Goal: Transaction & Acquisition: Purchase product/service

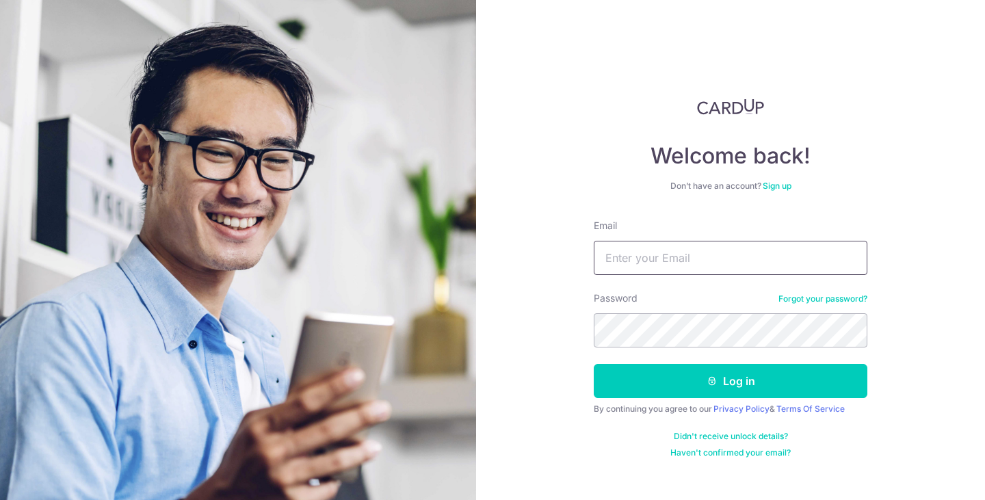
click at [645, 260] on input "Email" at bounding box center [729, 258] width 273 height 34
type input "huiqin1995@gmail.com"
click at [593, 364] on button "Log in" at bounding box center [729, 381] width 273 height 34
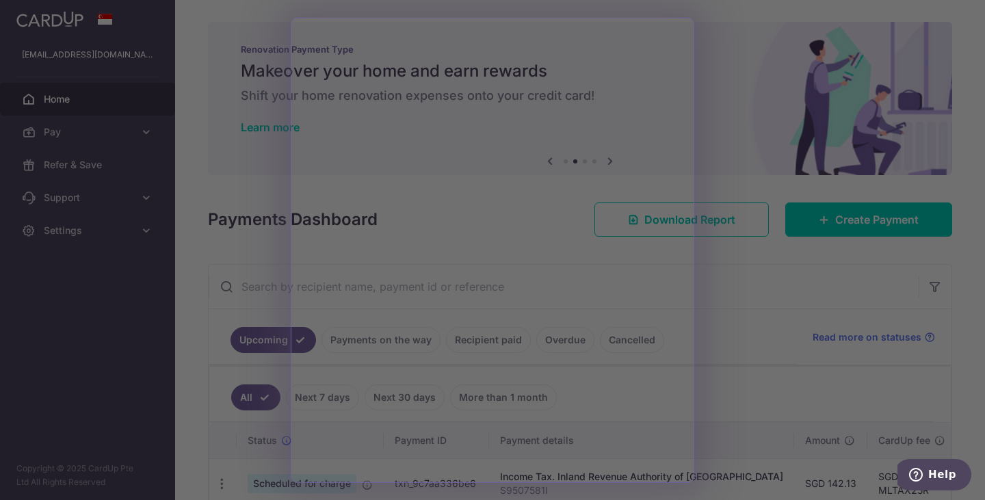
click at [798, 163] on div at bounding box center [497, 252] width 994 height 505
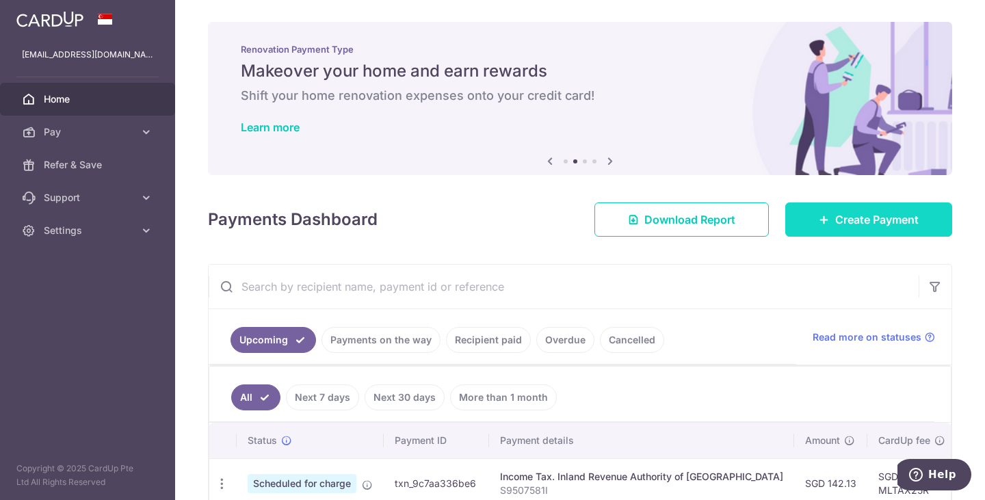
click at [818, 219] on icon at bounding box center [823, 219] width 11 height 11
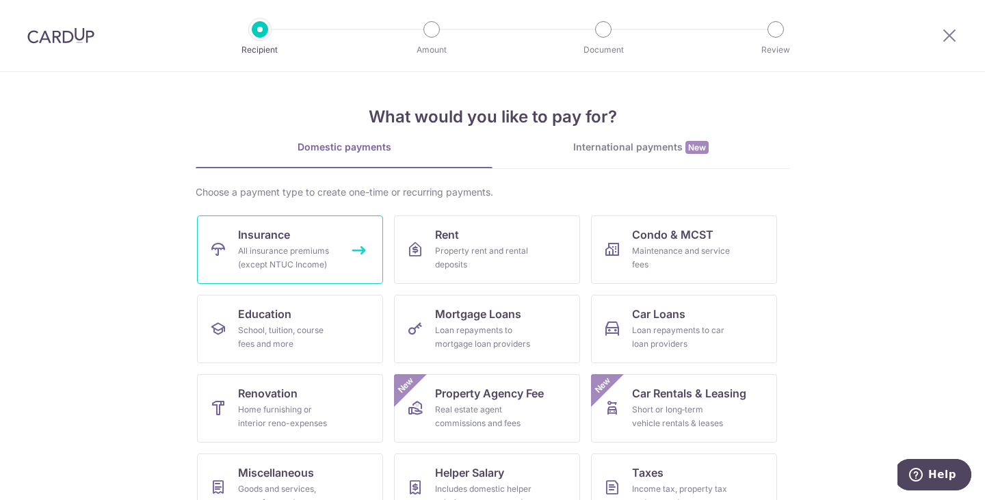
click at [270, 266] on div "All insurance premiums (except NTUC Income)" at bounding box center [287, 257] width 98 height 27
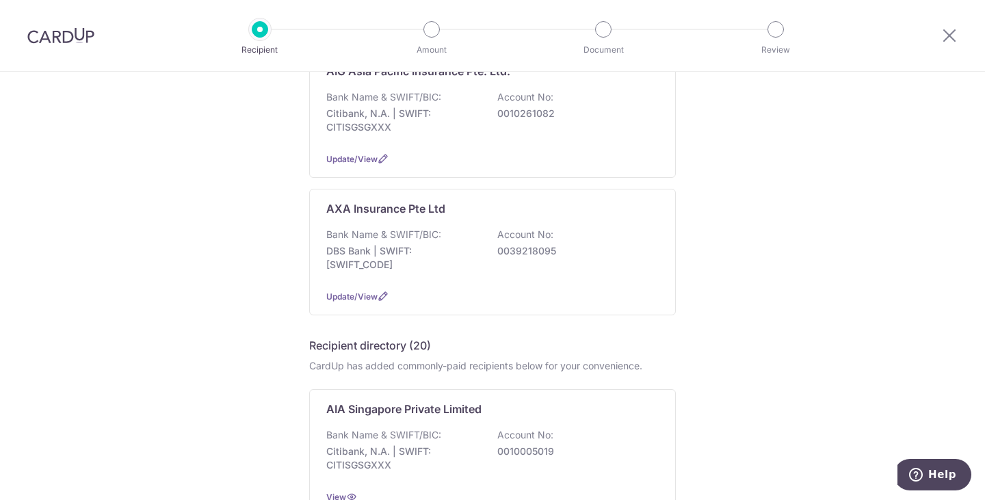
scroll to position [410, 0]
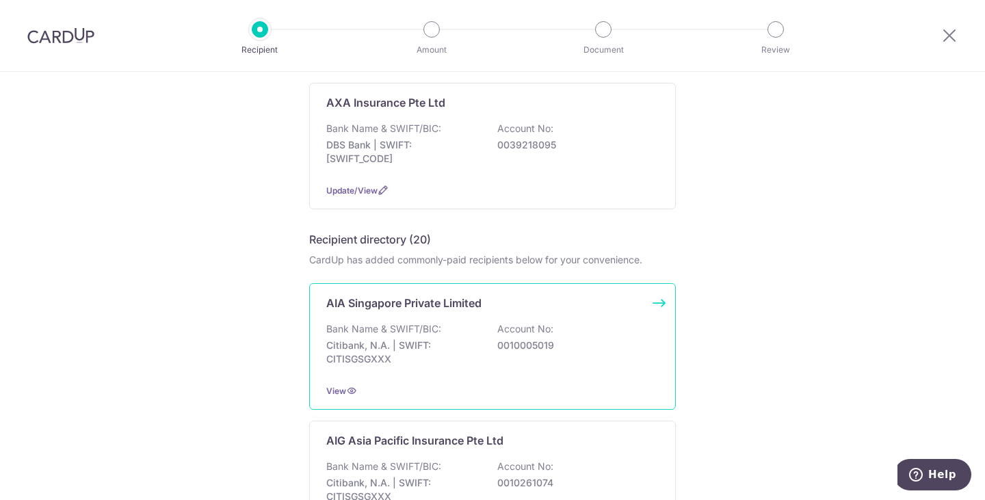
click at [463, 307] on p "AIA Singapore Private Limited" at bounding box center [403, 303] width 155 height 16
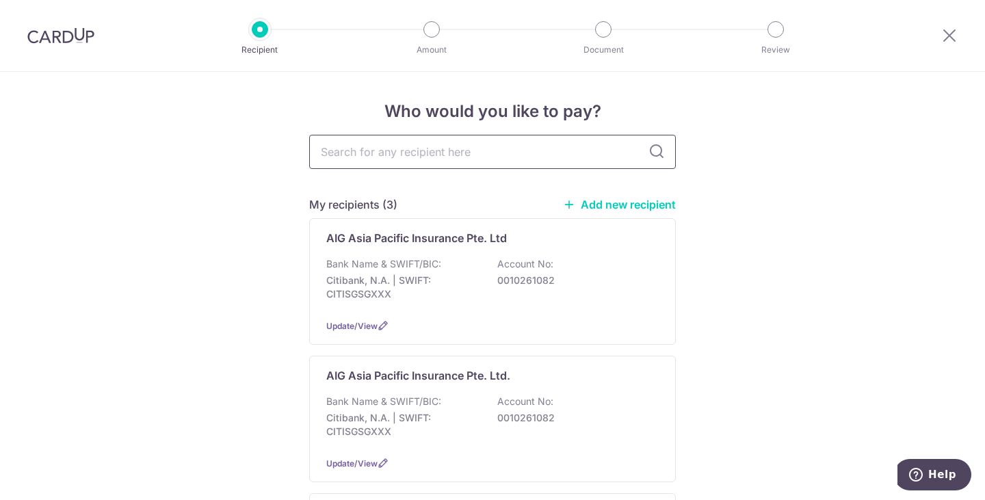
click at [539, 158] on input "text" at bounding box center [492, 152] width 366 height 34
type input "hsbc"
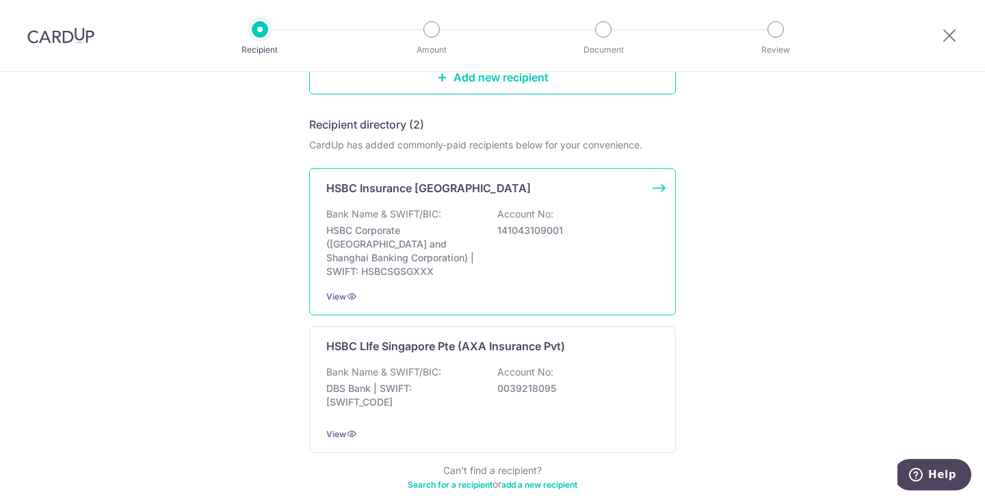
scroll to position [205, 0]
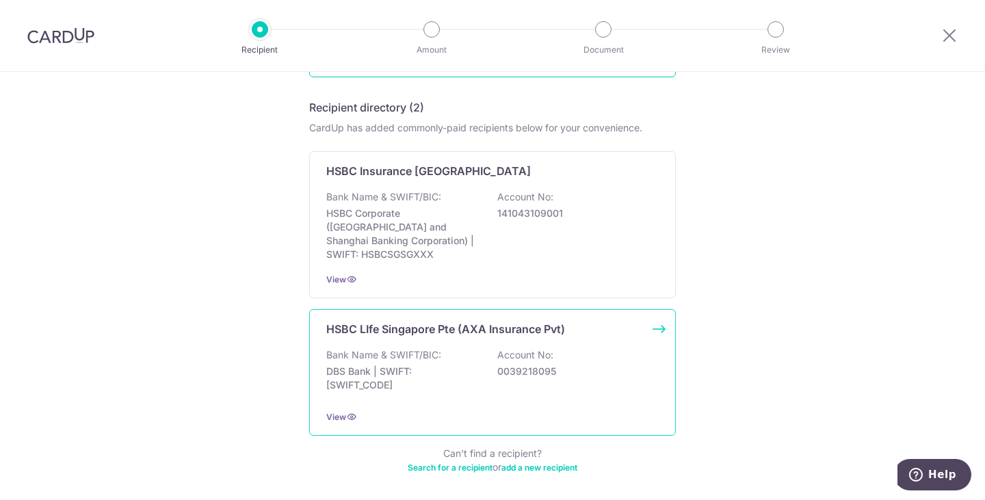
click at [601, 348] on div "Bank Name & SWIFT/BIC: DBS Bank | SWIFT: DBSSSGSGXXX Account No: 0039218095" at bounding box center [492, 373] width 332 height 51
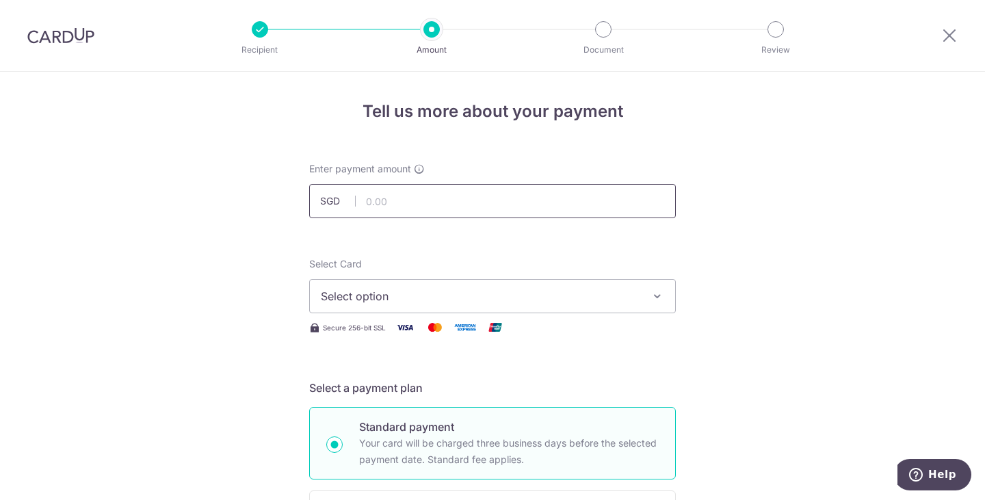
click at [453, 207] on input "text" at bounding box center [492, 201] width 366 height 34
paste input "1,627.66"
type input "1,627.66"
click at [412, 286] on button "Select option" at bounding box center [492, 296] width 366 height 34
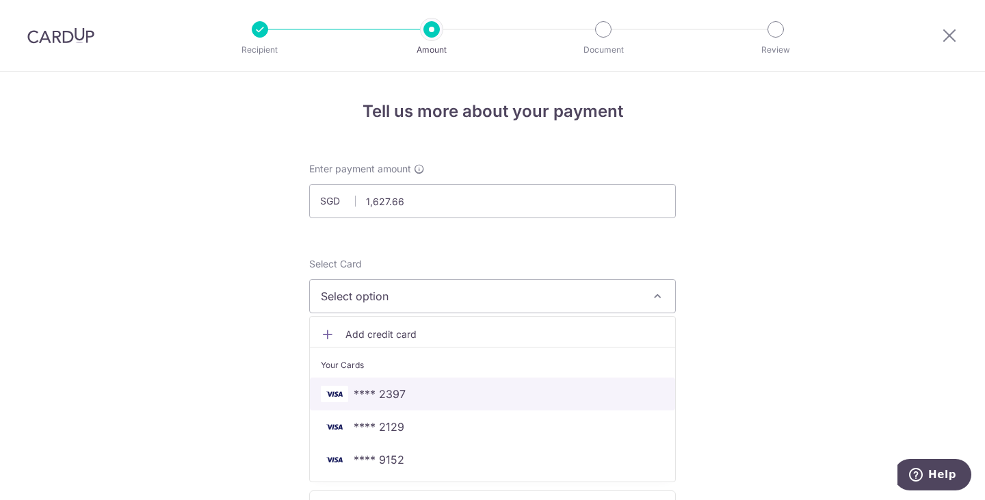
click at [431, 390] on span "**** 2397" at bounding box center [492, 394] width 343 height 16
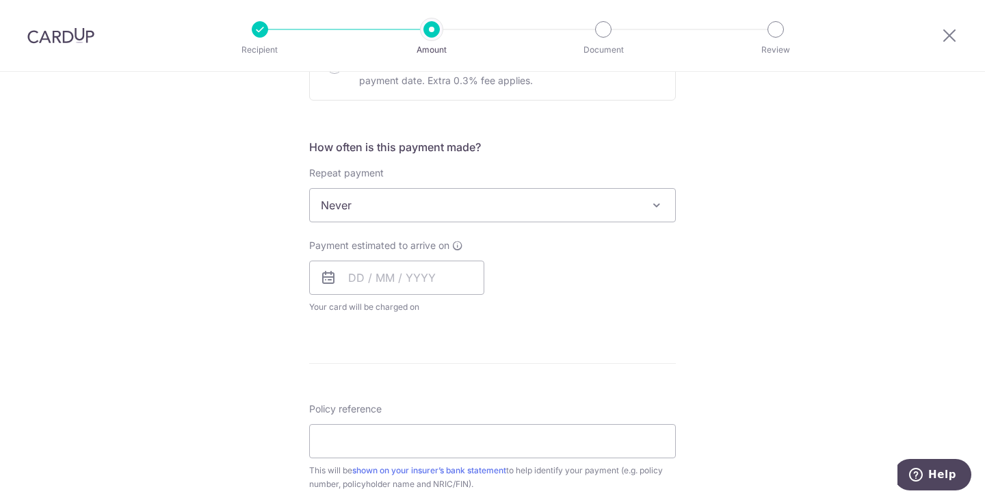
scroll to position [479, 0]
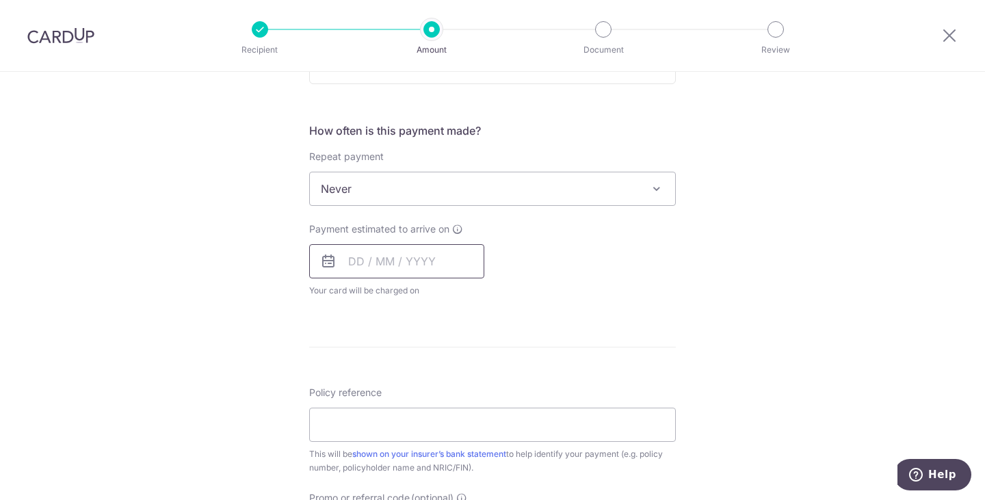
click at [434, 254] on input "text" at bounding box center [396, 261] width 175 height 34
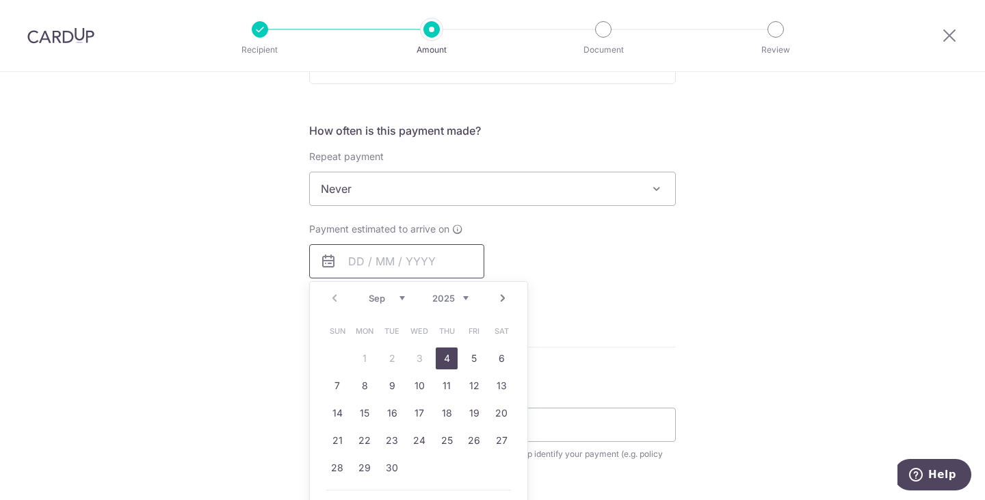
scroll to position [547, 0]
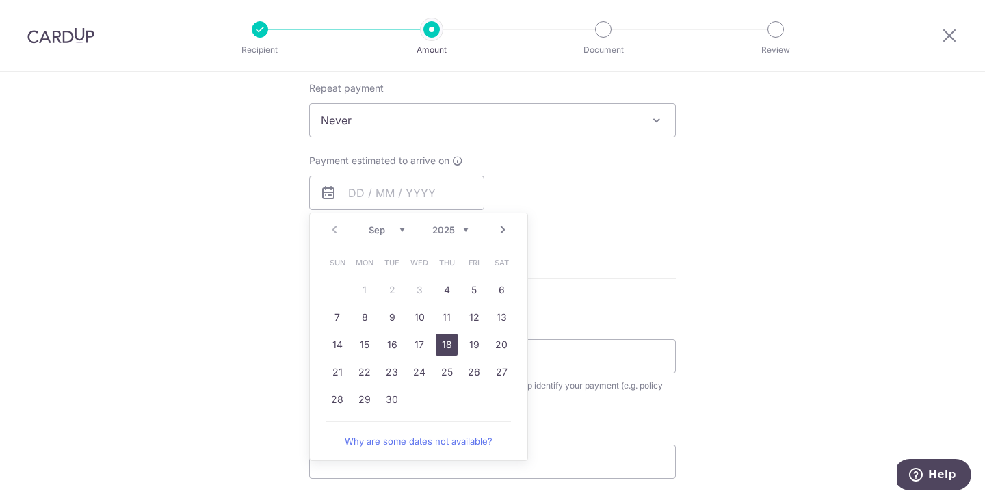
click at [449, 343] on link "18" at bounding box center [447, 345] width 22 height 22
type input "18/09/2025"
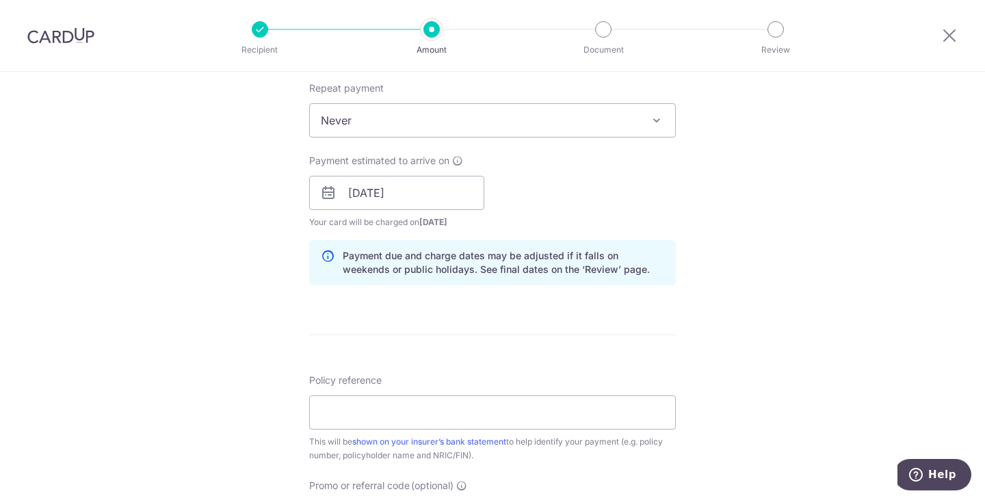
click at [784, 239] on div "Tell us more about your payment Enter payment amount SGD 1,627.66 1627.66 Selec…" at bounding box center [492, 171] width 985 height 1293
click at [398, 410] on input "Policy reference" at bounding box center [492, 412] width 366 height 34
paste input "102"
click at [390, 416] on input "102" at bounding box center [492, 412] width 366 height 34
type input "102-1824709"
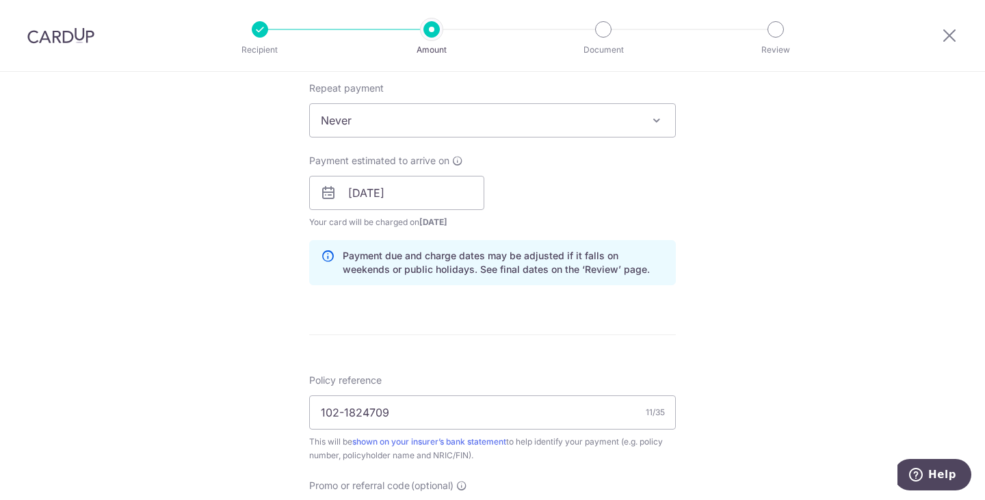
click at [807, 319] on div "Tell us more about your payment Enter payment amount SGD 1,627.66 1627.66 Selec…" at bounding box center [492, 171] width 985 height 1293
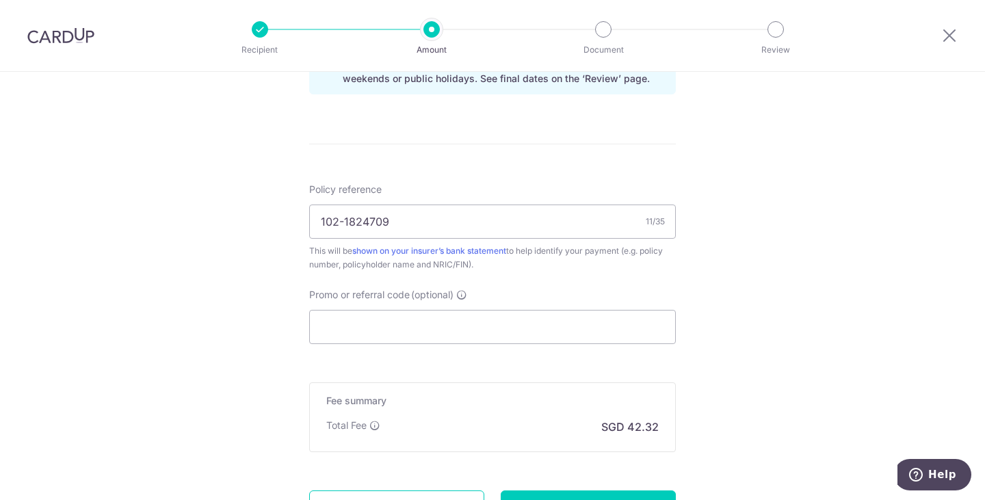
scroll to position [820, 0]
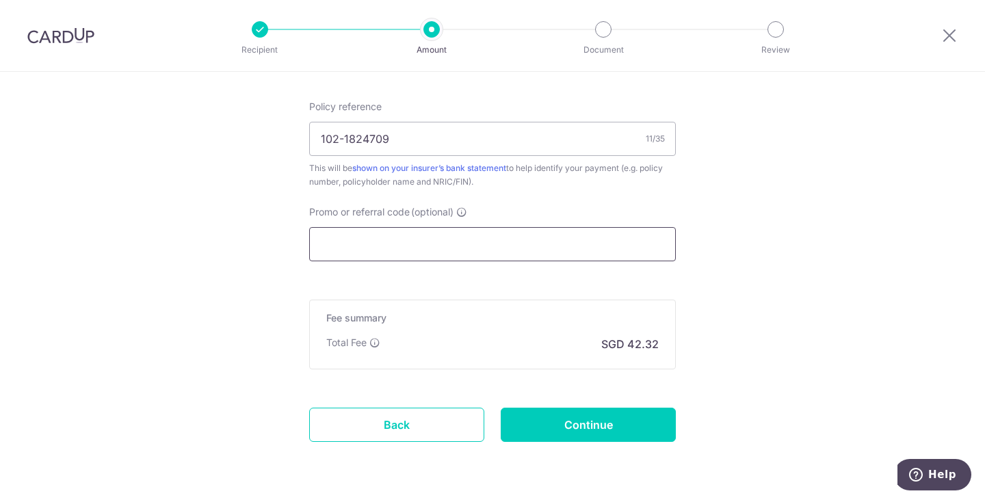
click at [518, 241] on input "Promo or referral code (optional)" at bounding box center [492, 244] width 366 height 34
paste input "OFF225"
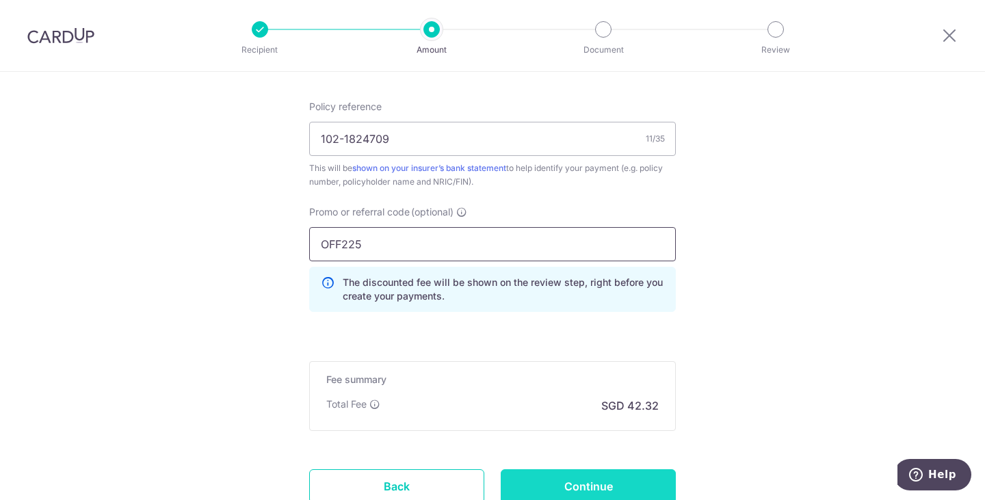
type input "OFF225"
click at [626, 487] on input "Continue" at bounding box center [587, 486] width 175 height 34
type input "Create Schedule"
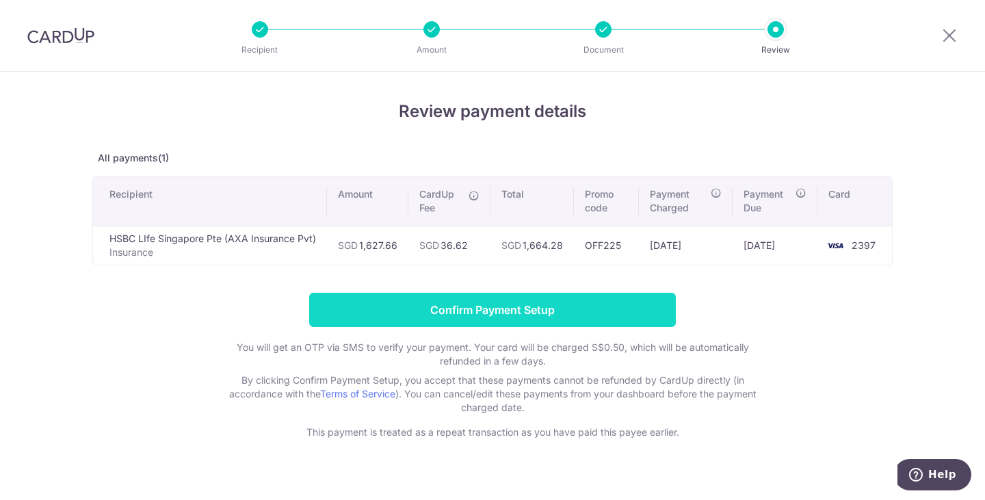
click at [600, 303] on input "Confirm Payment Setup" at bounding box center [492, 310] width 366 height 34
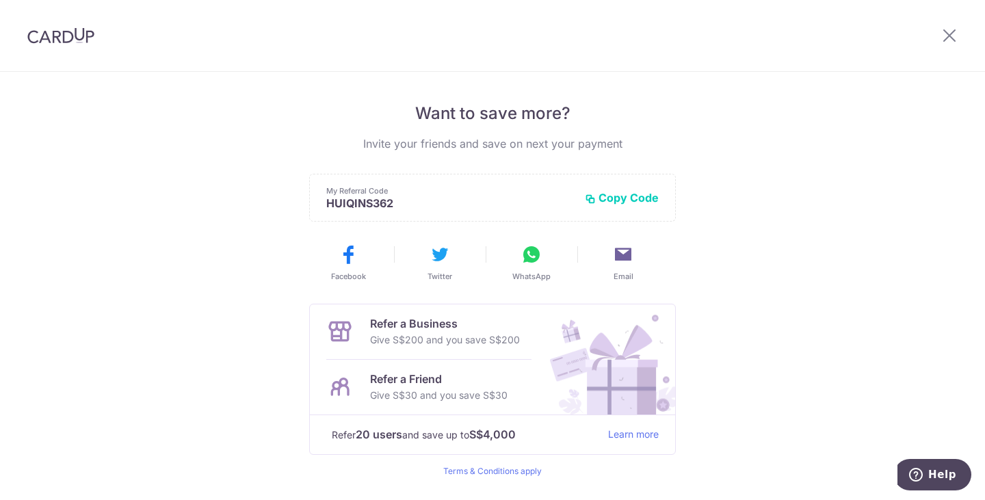
scroll to position [302, 0]
